Goal: Task Accomplishment & Management: Use online tool/utility

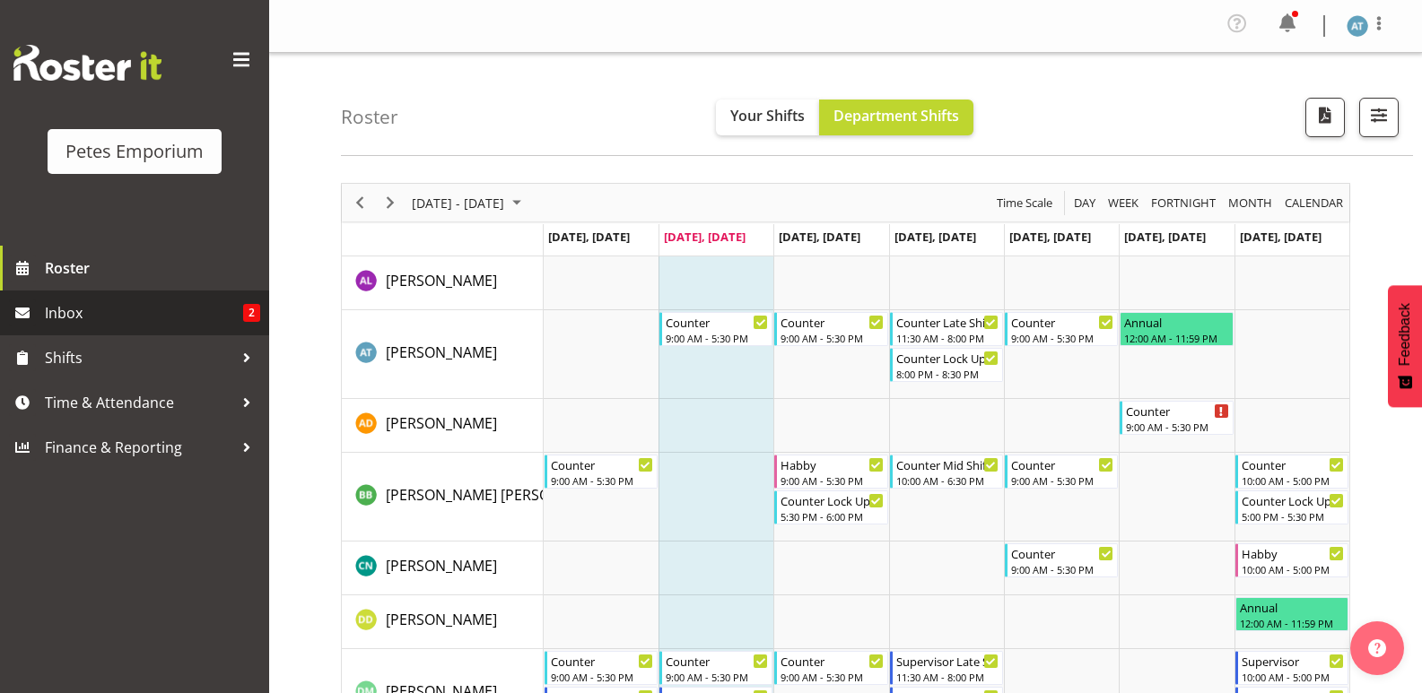
click at [187, 315] on span "Inbox" at bounding box center [144, 313] width 198 height 27
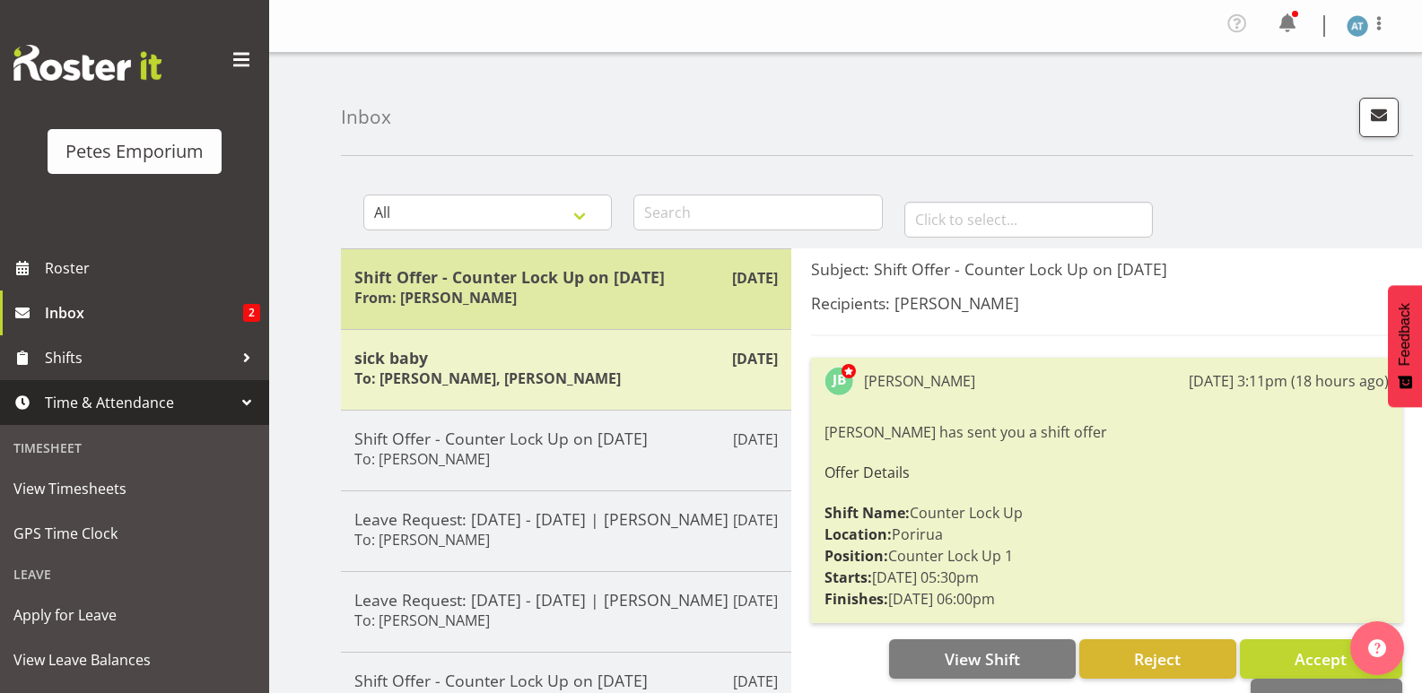
click at [604, 278] on h5 "Shift Offer - Counter Lock Up on [DATE]" at bounding box center [565, 277] width 423 height 20
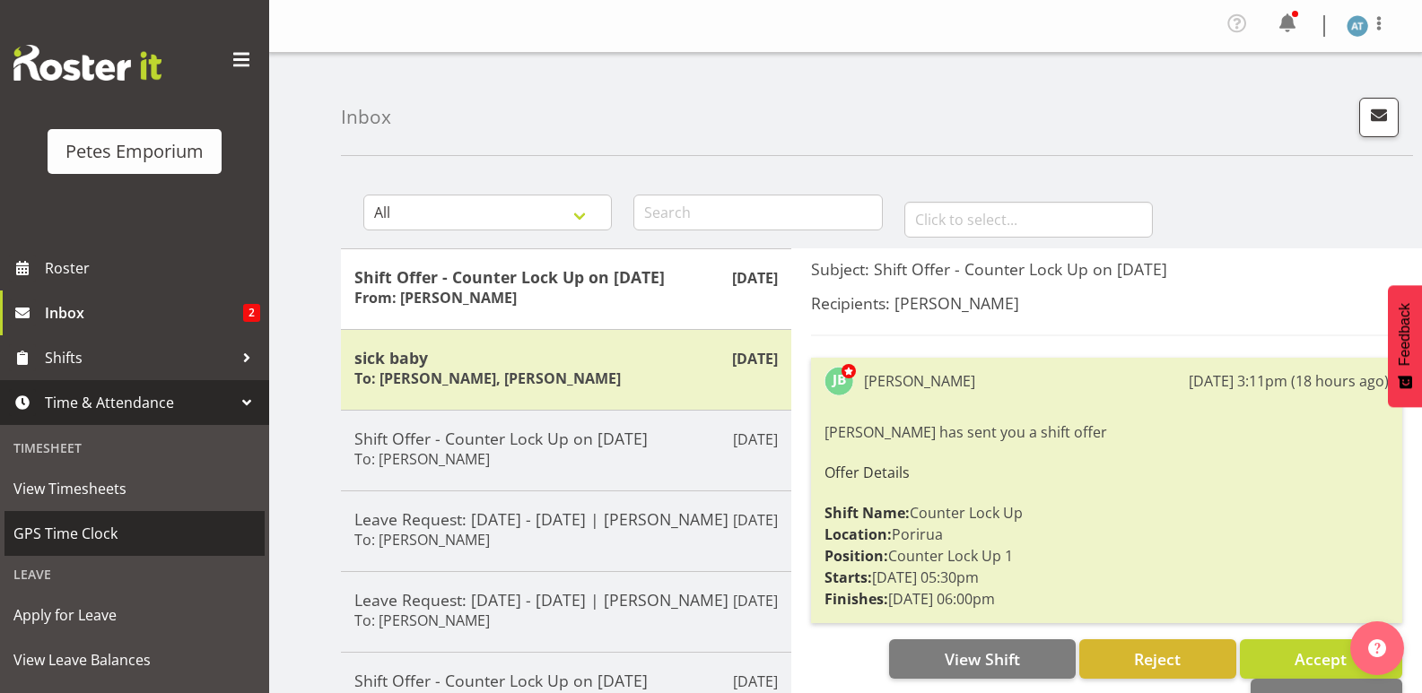
click at [200, 524] on span "GPS Time Clock" at bounding box center [134, 533] width 242 height 27
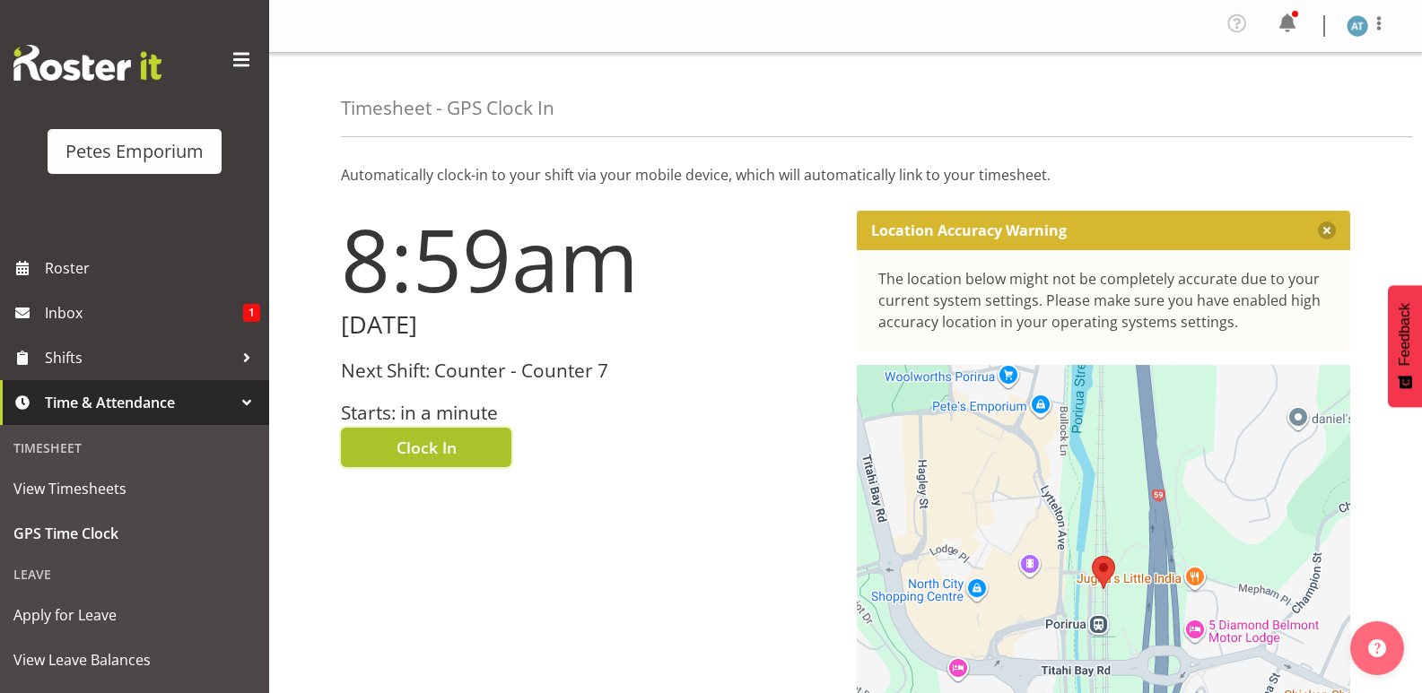
click at [448, 450] on span "Clock In" at bounding box center [426, 447] width 60 height 23
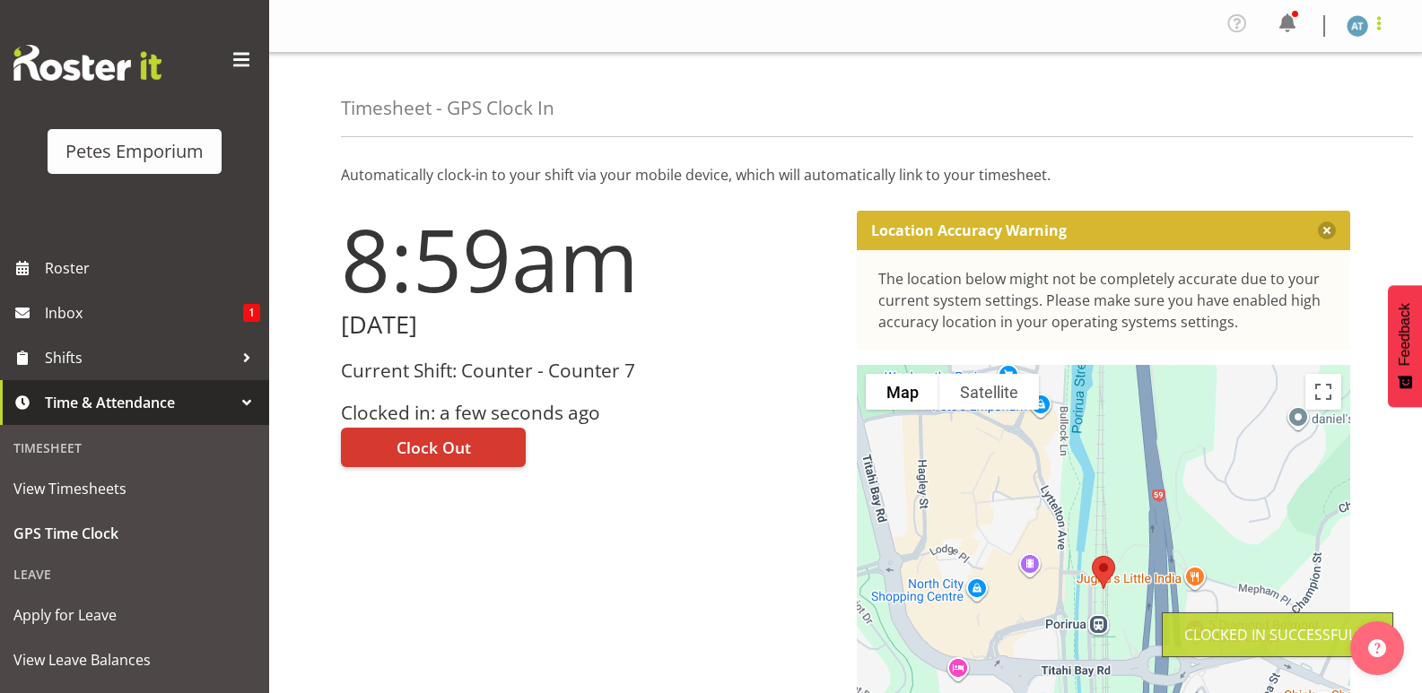
click at [1379, 20] on span at bounding box center [1379, 24] width 22 height 22
click at [1311, 91] on link "Log Out" at bounding box center [1303, 99] width 172 height 32
